Goal: Transaction & Acquisition: Purchase product/service

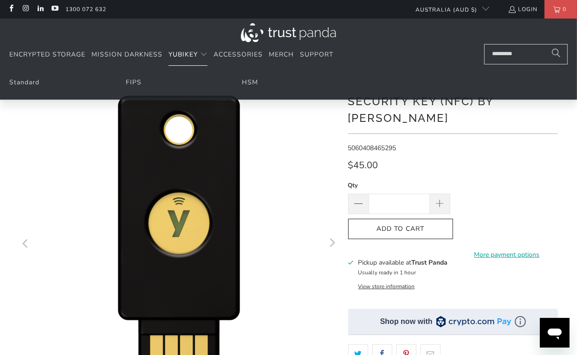
click at [187, 53] on span "YubiKey" at bounding box center [182, 54] width 29 height 9
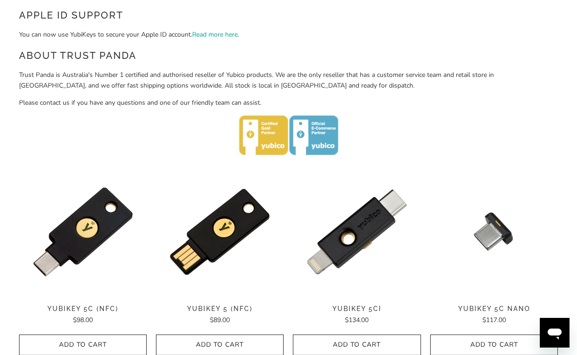
scroll to position [371, 0]
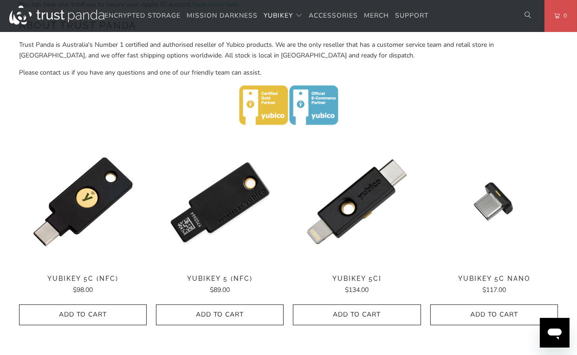
click at [214, 213] on img at bounding box center [220, 202] width 128 height 128
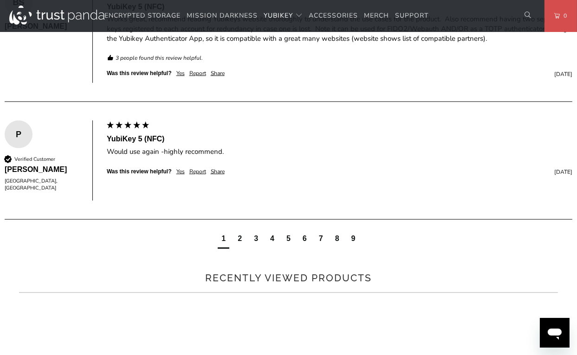
scroll to position [650, 0]
